Goal: Information Seeking & Learning: Learn about a topic

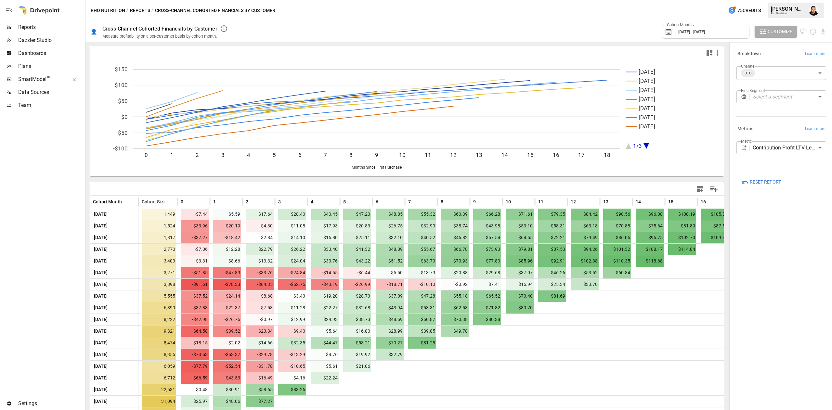
scroll to position [34, 0]
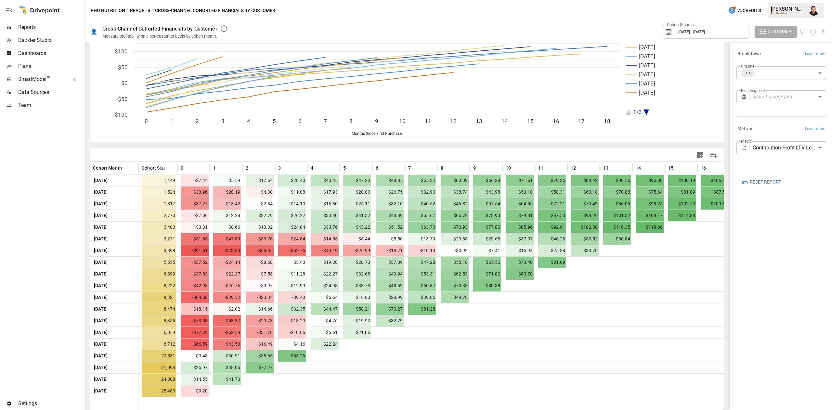
click at [768, 0] on body "Reports Dazzler Studio Dashboards Plans SmartModel ™ Data Sources Team Settings…" at bounding box center [416, 0] width 832 height 0
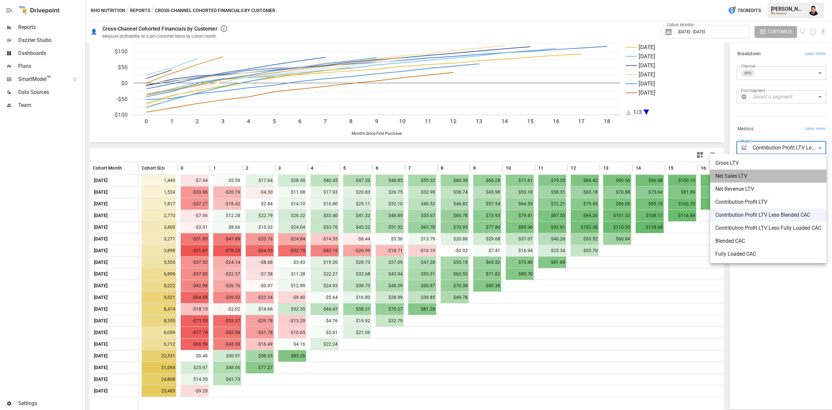
click at [746, 177] on span "Net Sales LTV" at bounding box center [769, 176] width 106 height 8
type input "**********"
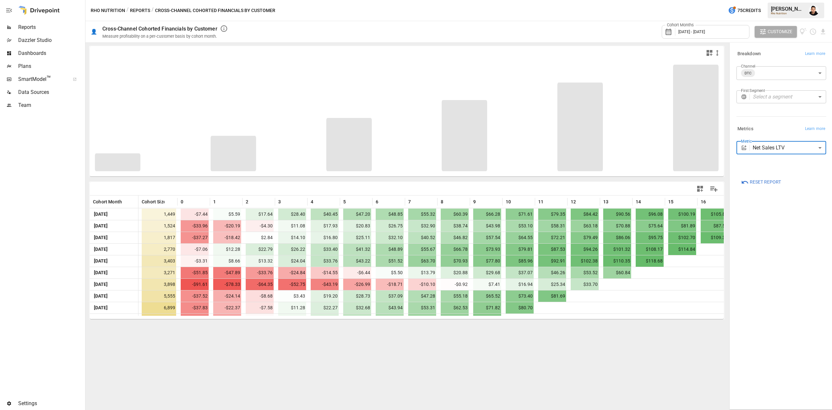
click at [781, 277] on div "**********" at bounding box center [782, 226] width 100 height 364
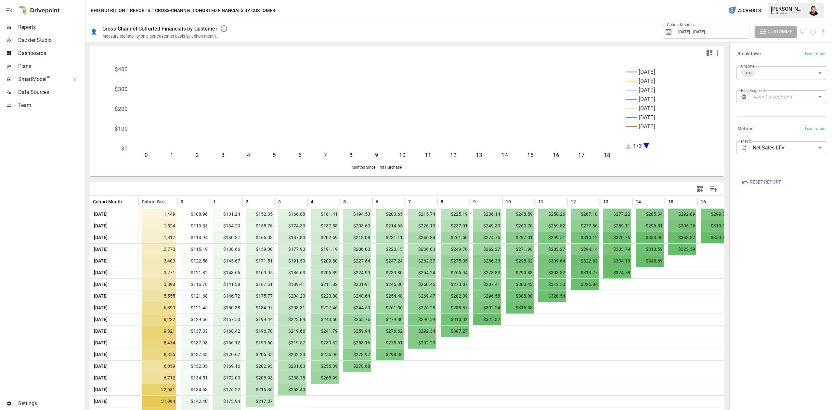
scroll to position [34, 0]
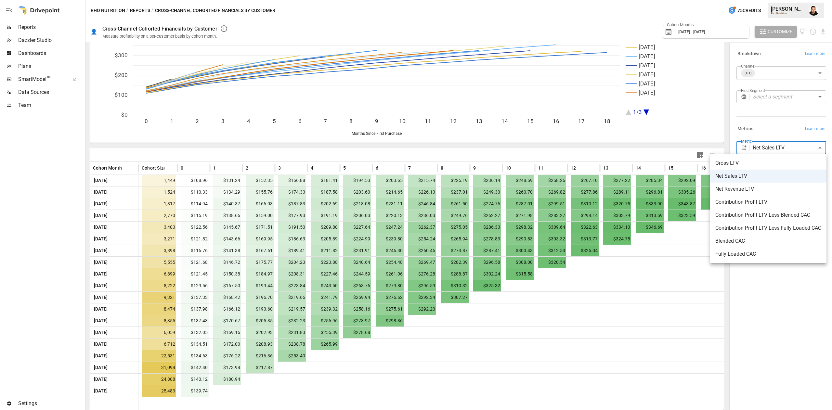
click at [771, 0] on body "Reports Dazzler Studio Dashboards Plans SmartModel ™ Data Sources Team Settings…" at bounding box center [416, 0] width 832 height 0
click at [779, 74] on div at bounding box center [416, 205] width 832 height 410
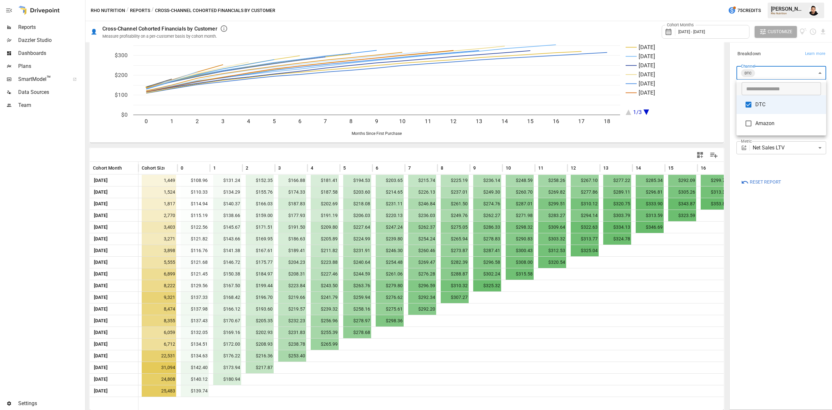
click at [766, 0] on body "Reports Dazzler Studio Dashboards Plans SmartModel ™ Data Sources Team Settings…" at bounding box center [416, 0] width 832 height 0
click at [763, 125] on span "Amazon" at bounding box center [789, 124] width 66 height 8
click at [758, 99] on li "DTC" at bounding box center [782, 104] width 90 height 19
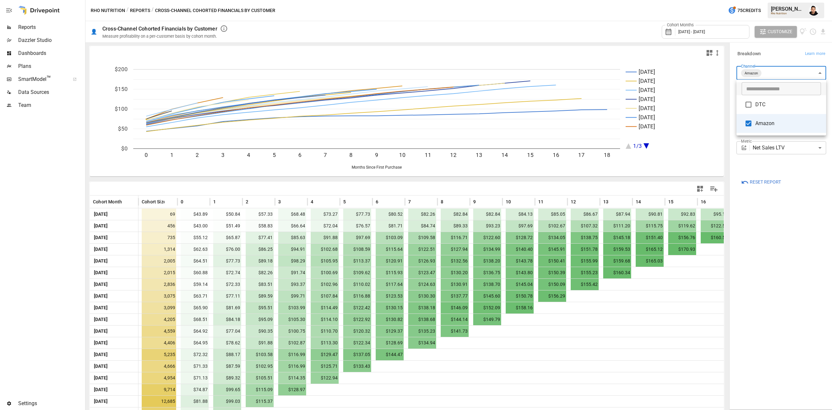
drag, startPoint x: 722, startPoint y: 266, endPoint x: 722, endPoint y: 325, distance: 59.2
click at [722, 327] on div at bounding box center [416, 205] width 832 height 410
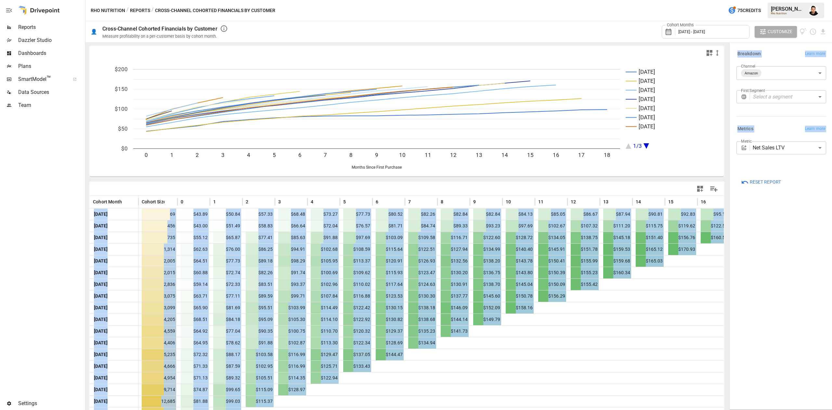
drag, startPoint x: 722, startPoint y: 332, endPoint x: 721, endPoint y: 384, distance: 52.7
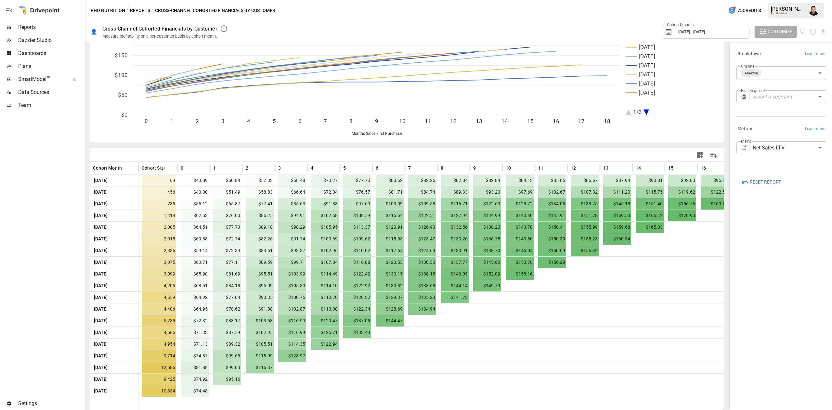
click at [662, 126] on icon "[DATE] Feb [DATE] Apr [DATE] Jun [DATE] 1/3 0 1 2 3 4 5 6 7 8 9 10 11 12 13 14 …" at bounding box center [402, 84] width 625 height 117
click at [795, 0] on body "Reports Dazzler Studio Dashboards Plans SmartModel ™ Data Sources Team Settings…" at bounding box center [416, 0] width 832 height 0
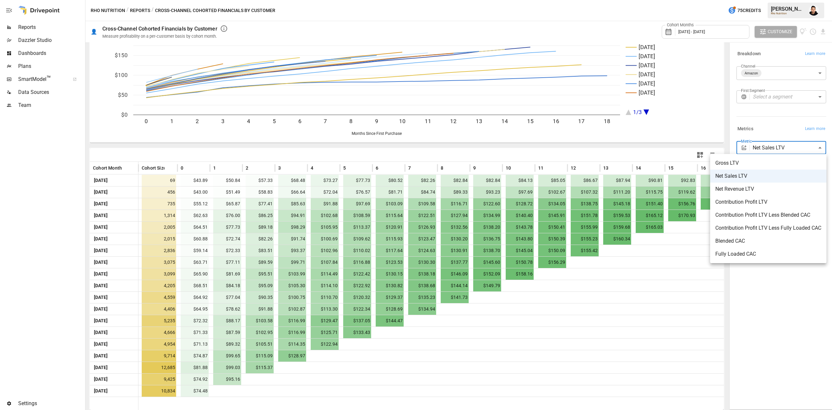
click at [778, 126] on div at bounding box center [416, 205] width 832 height 410
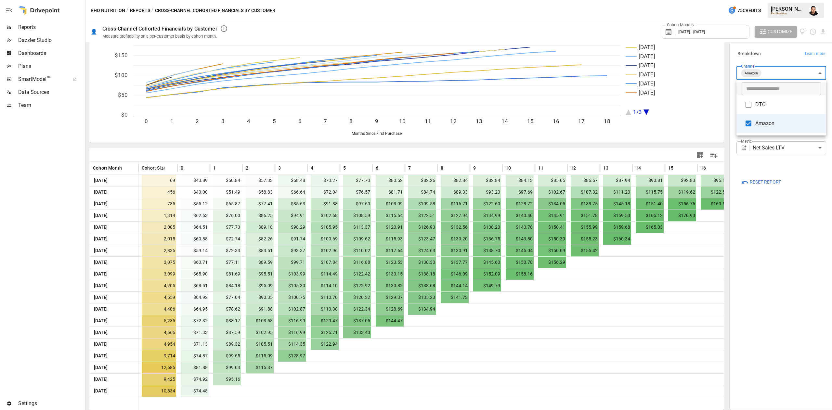
click at [777, 0] on body "Reports Dazzler Studio Dashboards Plans SmartModel ™ Data Sources Team Settings…" at bounding box center [416, 0] width 832 height 0
click at [764, 103] on span "DTC" at bounding box center [789, 105] width 66 height 8
type input "**********"
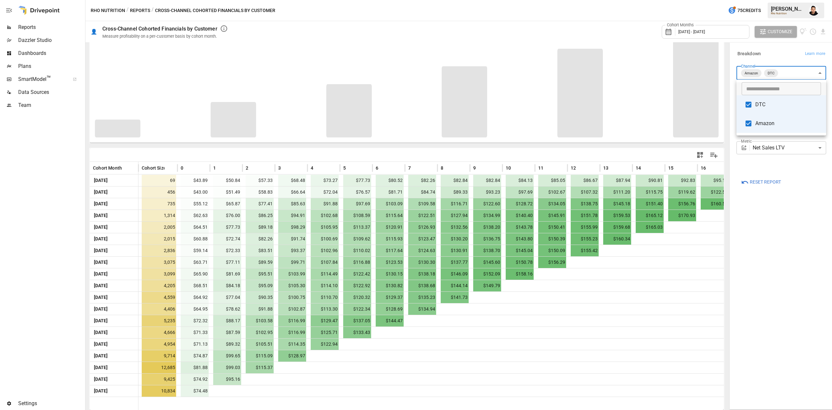
drag, startPoint x: 785, startPoint y: 235, endPoint x: 786, endPoint y: 239, distance: 4.7
click at [786, 239] on div at bounding box center [416, 205] width 832 height 410
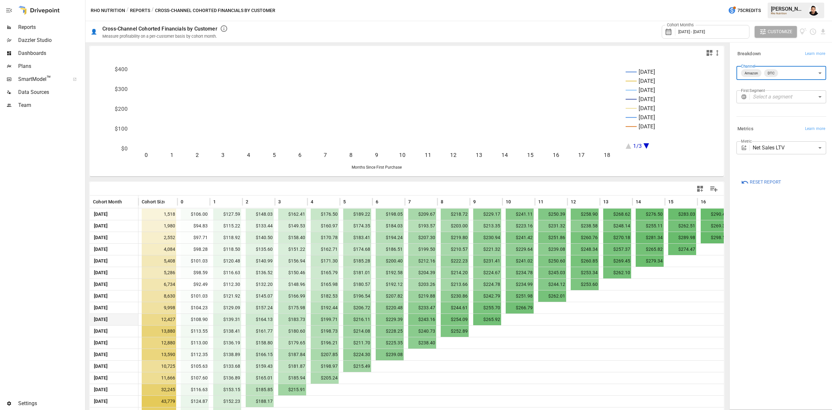
scroll to position [34, 0]
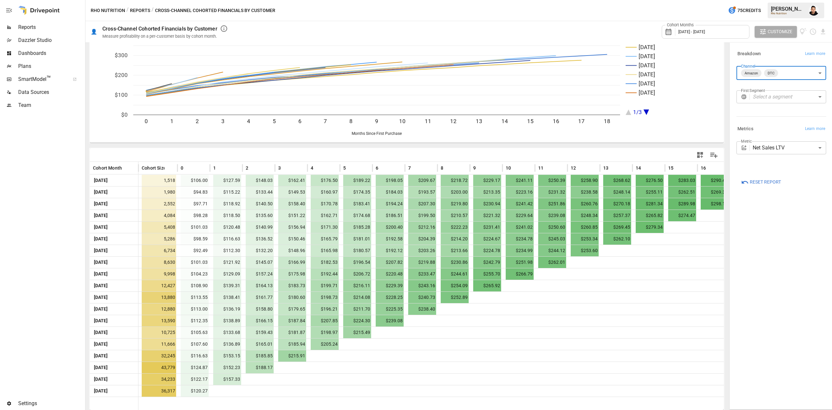
click at [780, 265] on div "**********" at bounding box center [782, 226] width 100 height 364
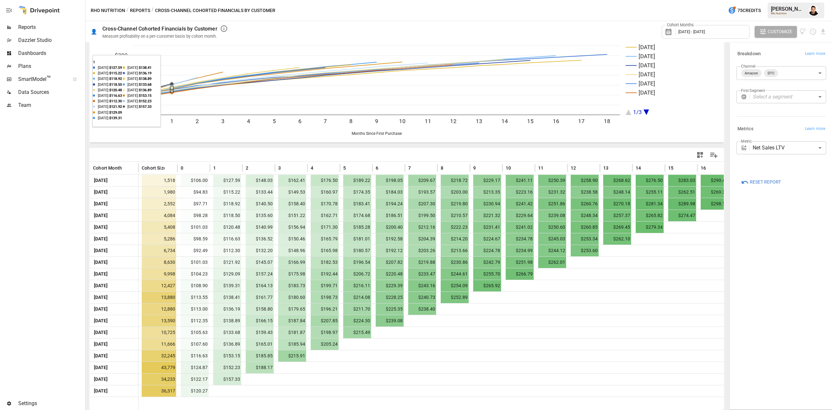
click at [775, 140] on div "**********" at bounding box center [780, 156] width 92 height 35
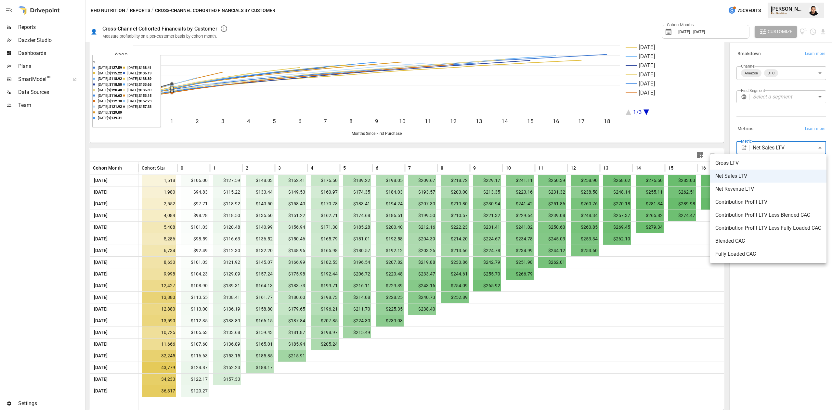
click at [775, 0] on body "Reports Dazzler Studio Dashboards Plans SmartModel ™ Data Sources Team Settings…" at bounding box center [416, 0] width 832 height 0
click at [769, 201] on span "Contribution Profit LTV" at bounding box center [769, 202] width 106 height 8
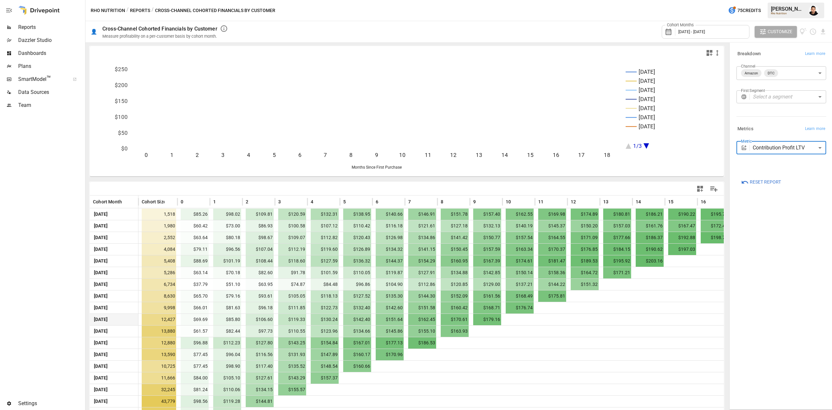
scroll to position [34, 0]
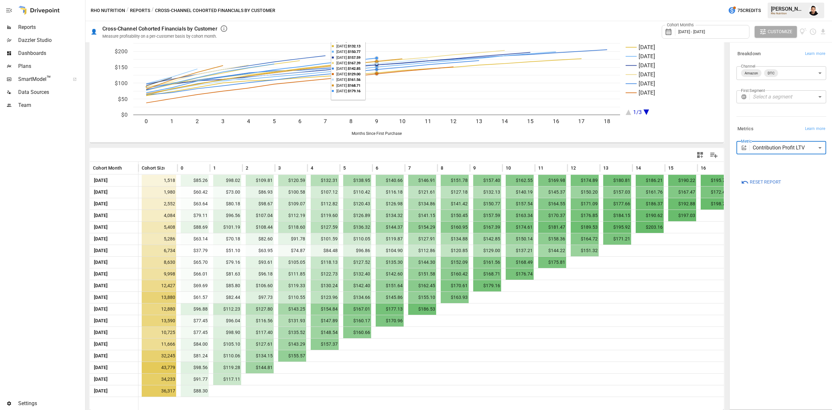
click at [770, 0] on body "Reports Dazzler Studio Dashboards Plans SmartModel ™ Data Sources Team Settings…" at bounding box center [416, 0] width 832 height 0
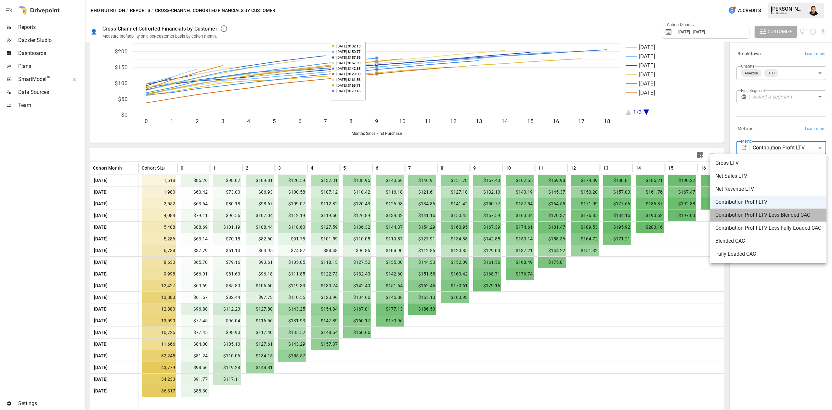
click at [745, 217] on span "Contribution Profit LTV Less Blended CAC" at bounding box center [769, 215] width 106 height 8
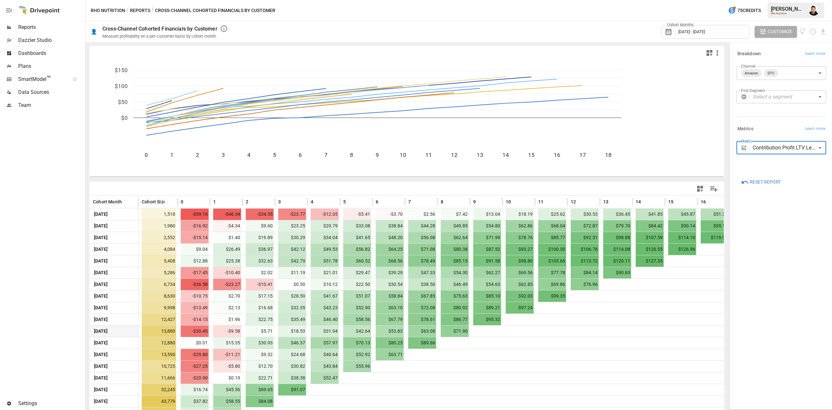
scroll to position [34, 0]
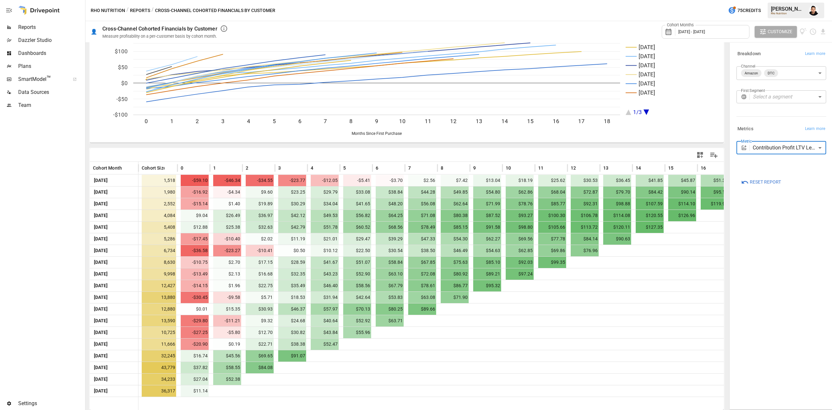
click at [762, 0] on body "Reports Dazzler Studio Dashboards Plans SmartModel ™ Data Sources Team Settings…" at bounding box center [416, 0] width 832 height 0
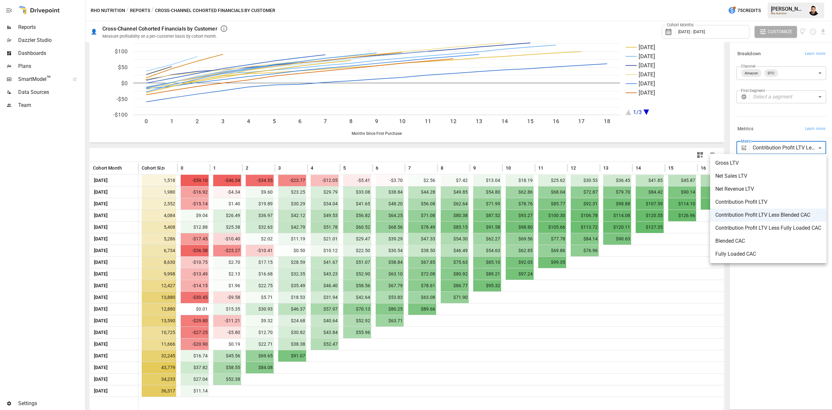
click at [741, 176] on span "Net Sales LTV" at bounding box center [769, 176] width 106 height 8
type input "**********"
